Goal: Use online tool/utility: Use online tool/utility

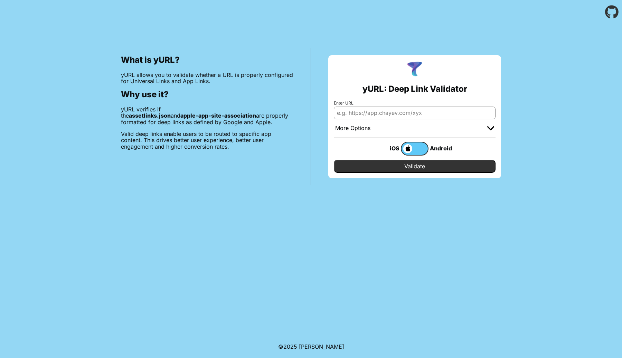
paste input "[URL][DOMAIN_NAME]"
type input "[URL][DOMAIN_NAME]"
click at [416, 150] on label at bounding box center [415, 149] width 28 height 14
click at [0, 0] on input "checkbox" at bounding box center [0, 0] width 0 height 0
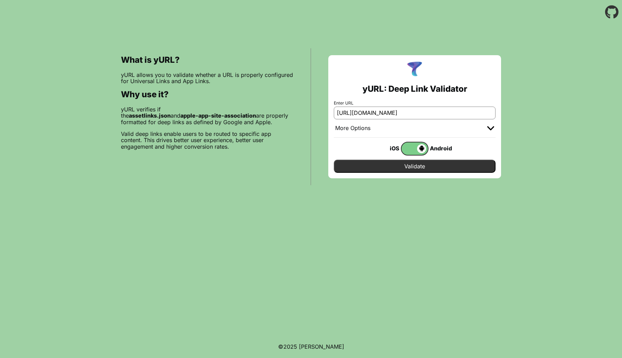
click at [411, 166] on input "Validate" at bounding box center [415, 166] width 162 height 13
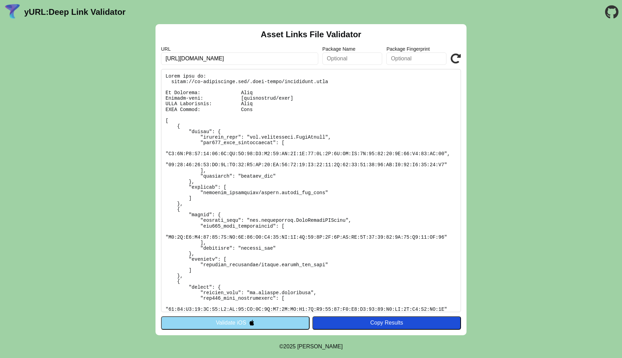
click at [274, 323] on button "Validate iOS" at bounding box center [235, 323] width 148 height 13
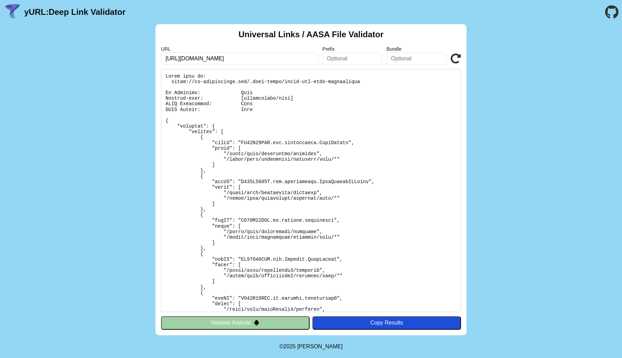
click at [538, 155] on div "Universal Links / AASA File Validator URL [URL][DOMAIN_NAME] Prefix Bundle Vali…" at bounding box center [311, 179] width 622 height 311
click at [240, 55] on input "[URL][DOMAIN_NAME]" at bounding box center [239, 58] width 157 height 12
type input "https://test.xr-marketplace.com/"
click button "Validate" at bounding box center [0, 0] width 0 height 0
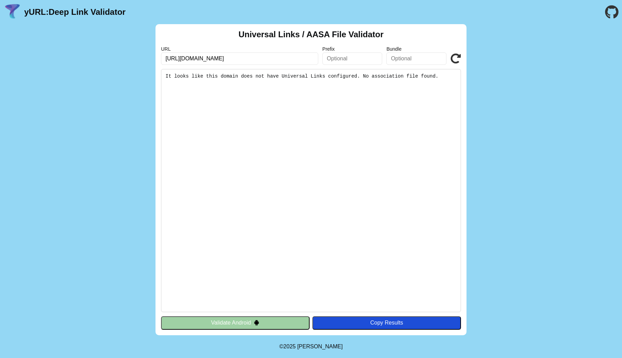
click at [262, 320] on button "Validate Android" at bounding box center [235, 323] width 148 height 13
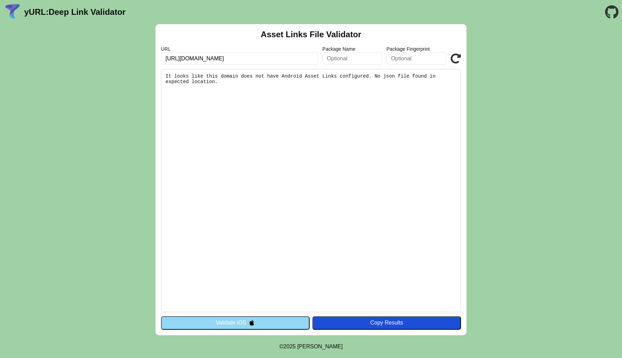
drag, startPoint x: 275, startPoint y: 111, endPoint x: 141, endPoint y: 51, distance: 146.4
click at [141, 51] on div "Asset Links File Validator URL https://test.xr-marketplace.com/ Package Name Pa…" at bounding box center [311, 179] width 622 height 311
click at [263, 123] on pre "It looks like this domain does not have Android Asset Links configured. No json…" at bounding box center [311, 190] width 300 height 243
